Goal: Task Accomplishment & Management: Complete application form

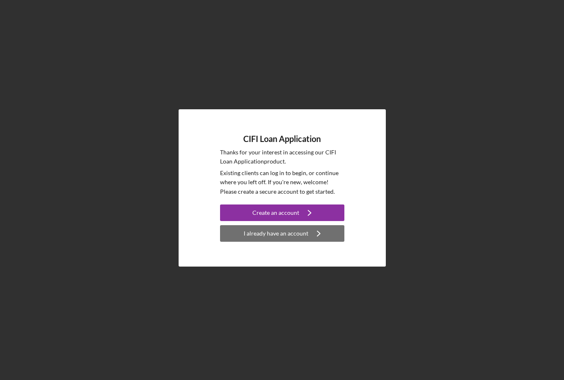
click at [270, 235] on div "I already have an account" at bounding box center [276, 233] width 65 height 17
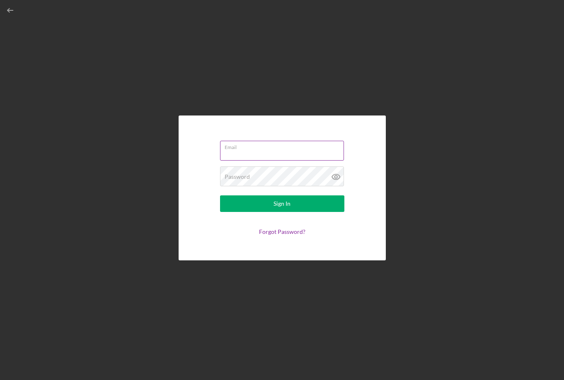
type input "[EMAIL_ADDRESS][DOMAIN_NAME]"
click at [253, 152] on input "[EMAIL_ADDRESS][DOMAIN_NAME]" at bounding box center [282, 151] width 124 height 20
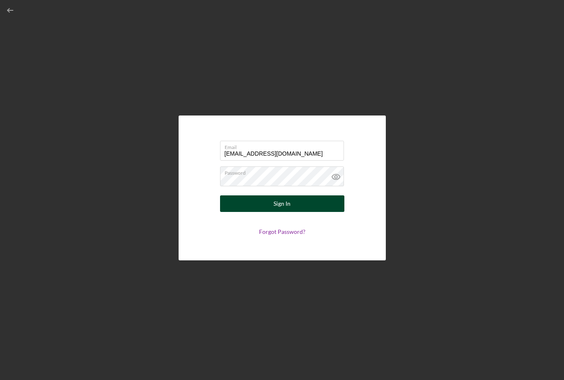
click at [230, 202] on button "Sign In" at bounding box center [282, 204] width 124 height 17
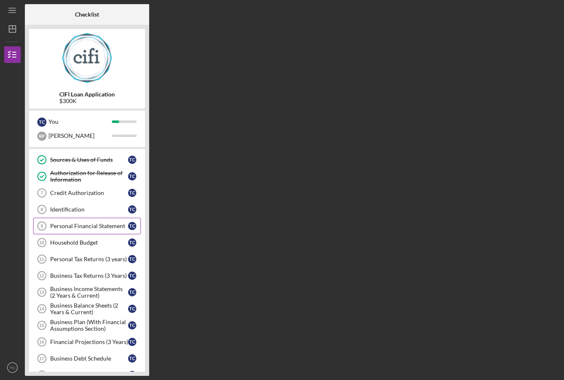
scroll to position [68, 0]
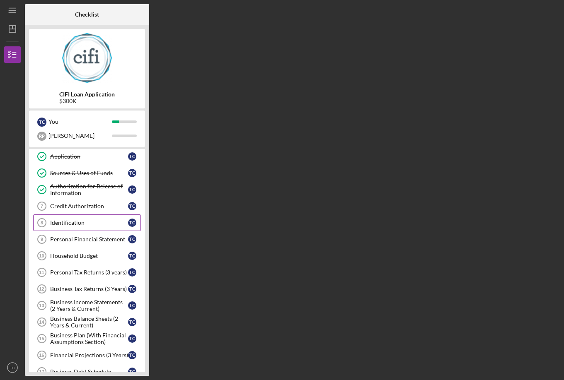
click at [73, 223] on div "Identification" at bounding box center [89, 223] width 78 height 7
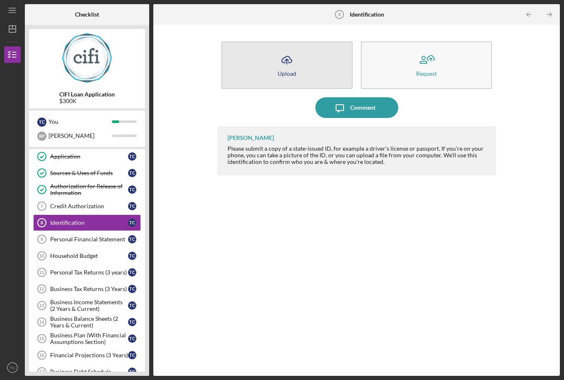
click at [289, 63] on icon "button" at bounding box center [287, 59] width 10 height 6
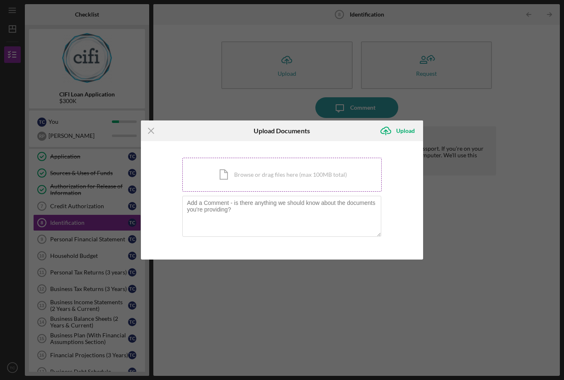
click at [257, 172] on div "Icon/Document Browse or drag files here (max 100MB total) Tap to choose files o…" at bounding box center [281, 175] width 199 height 34
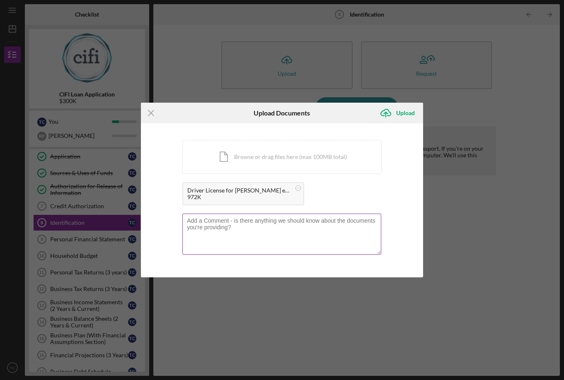
click at [235, 234] on textarea at bounding box center [281, 234] width 199 height 41
click at [186, 220] on textarea "I will be renewing th" at bounding box center [281, 234] width 199 height 41
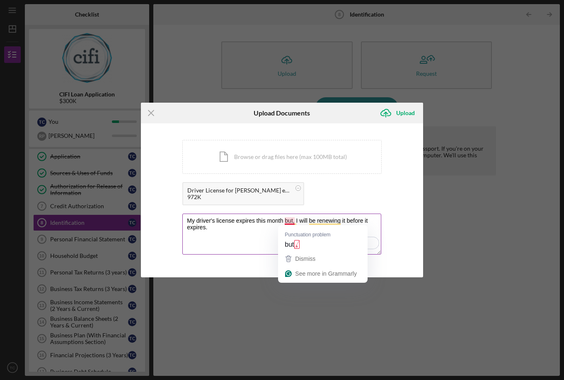
click at [292, 221] on textarea "My driver's license expires this month but, I will be renewing it before it exp…" at bounding box center [281, 234] width 199 height 41
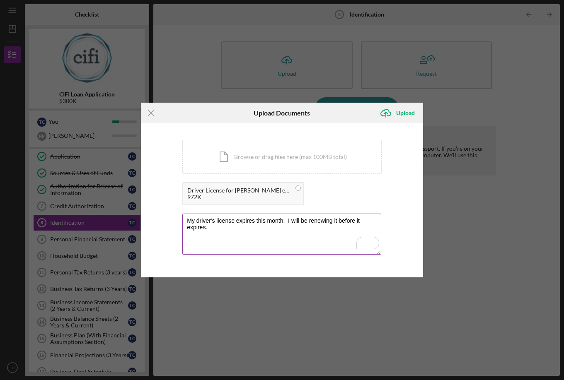
drag, startPoint x: 325, startPoint y: 220, endPoint x: 332, endPoint y: 221, distance: 7.2
click at [332, 221] on textarea "My driver's license expires this month. I will be renewing it before it expires." at bounding box center [281, 234] width 199 height 41
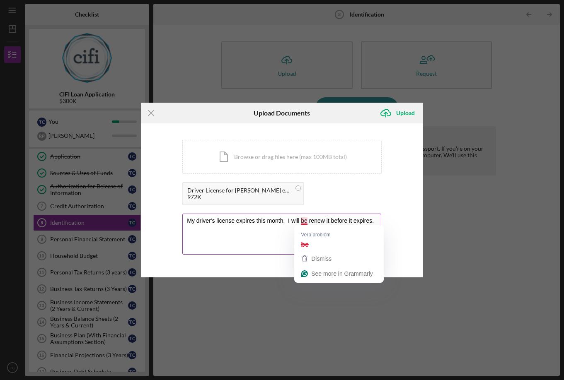
drag, startPoint x: 302, startPoint y: 220, endPoint x: 308, endPoint y: 220, distance: 5.8
click at [308, 220] on textarea "My driver's license expires this month. I will be renew it before it expires." at bounding box center [281, 234] width 199 height 41
click at [323, 222] on textarea "My driver's license expires this month. I will renew it before it expires." at bounding box center [281, 234] width 199 height 41
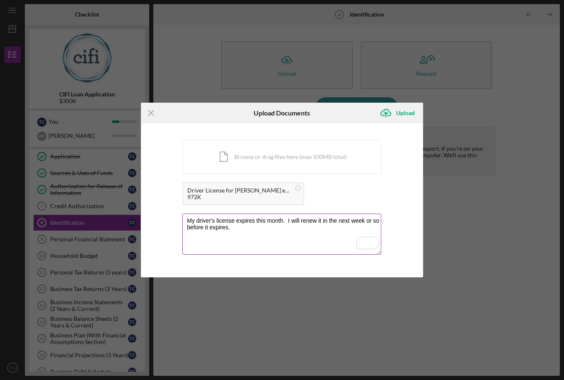
click at [248, 227] on textarea "My driver's license expires this month. I will renew it in the next week or so …" at bounding box center [281, 234] width 199 height 41
type textarea "My driver's license expires this month. I will renew it in the next week or so …"
click at [402, 112] on div "Upload" at bounding box center [405, 113] width 19 height 17
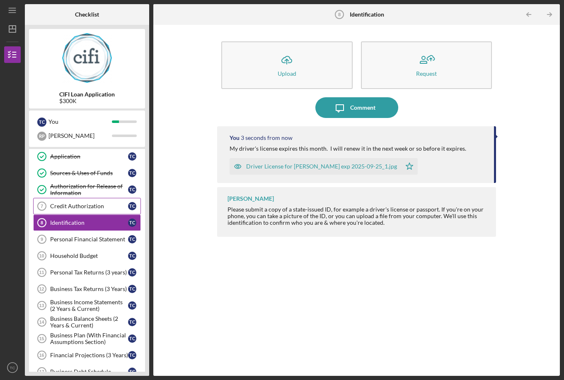
click at [72, 206] on div "Credit Authorization" at bounding box center [89, 206] width 78 height 7
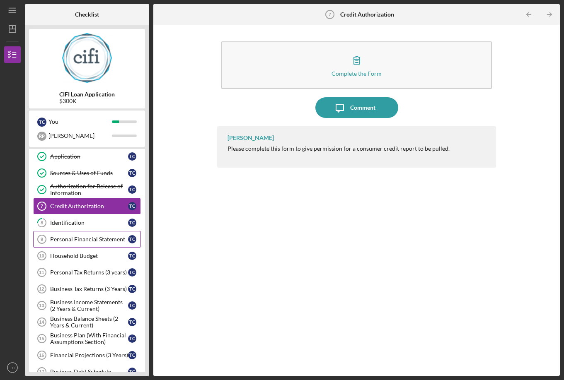
click at [63, 237] on div "Personal Financial Statement" at bounding box center [89, 239] width 78 height 7
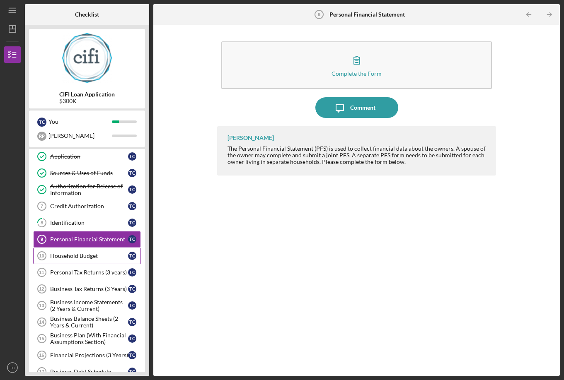
click at [67, 256] on div "Household Budget" at bounding box center [89, 256] width 78 height 7
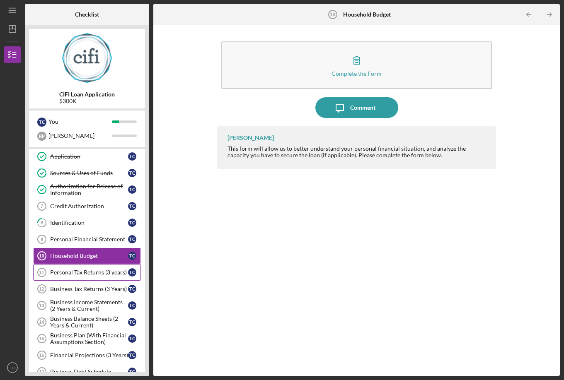
click at [66, 275] on div "Personal Tax Returns (3 years)" at bounding box center [89, 272] width 78 height 7
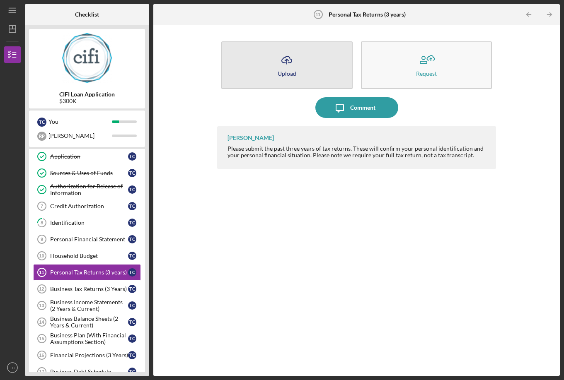
click at [290, 62] on icon "Icon/Upload" at bounding box center [286, 60] width 21 height 21
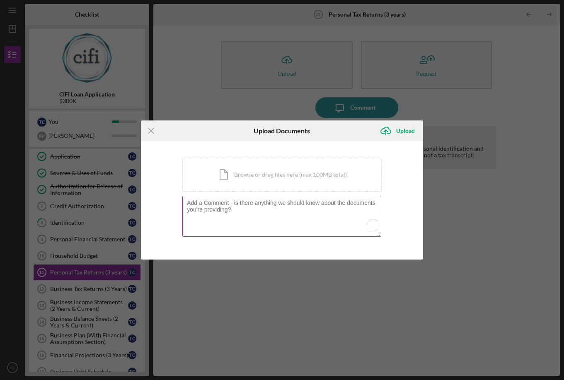
click at [227, 213] on textarea "To enrich screen reader interactions, please activate Accessibility in Grammarl…" at bounding box center [281, 216] width 199 height 41
click at [237, 180] on div "Icon/Document Browse or drag files here (max 100MB total) Tap to choose files o…" at bounding box center [281, 175] width 199 height 34
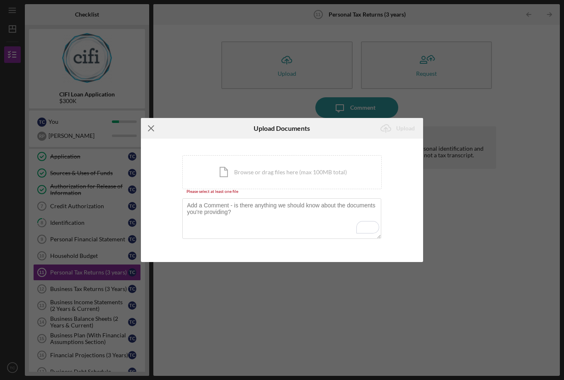
drag, startPoint x: 148, startPoint y: 126, endPoint x: 94, endPoint y: 143, distance: 55.8
click at [148, 126] on icon "Icon/Menu Close" at bounding box center [151, 128] width 21 height 21
